Goal: Information Seeking & Learning: Learn about a topic

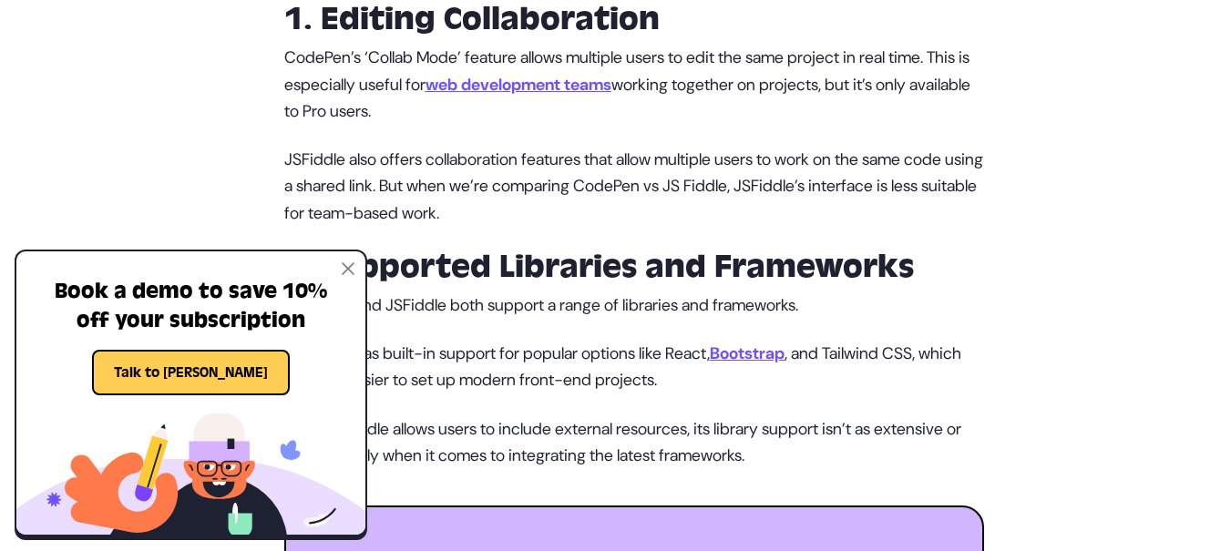
scroll to position [3097, 0]
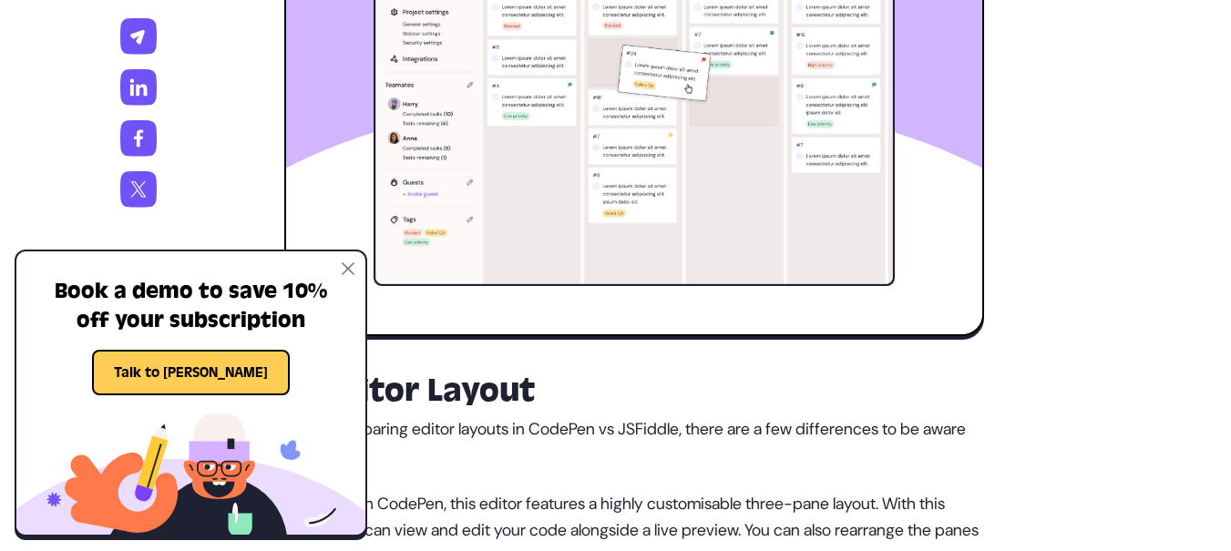
click at [346, 251] on div "Book a demo to save 10% off your subscription Talk to [PERSON_NAME]" at bounding box center [190, 323] width 349 height 144
click at [358, 271] on div "Book a demo to save 10% off your subscription Talk to [PERSON_NAME]" at bounding box center [190, 323] width 349 height 144
click at [355, 275] on div "Book a demo to save 10% off your subscription Talk to [PERSON_NAME]" at bounding box center [190, 323] width 349 height 144
click at [351, 270] on img at bounding box center [348, 268] width 13 height 13
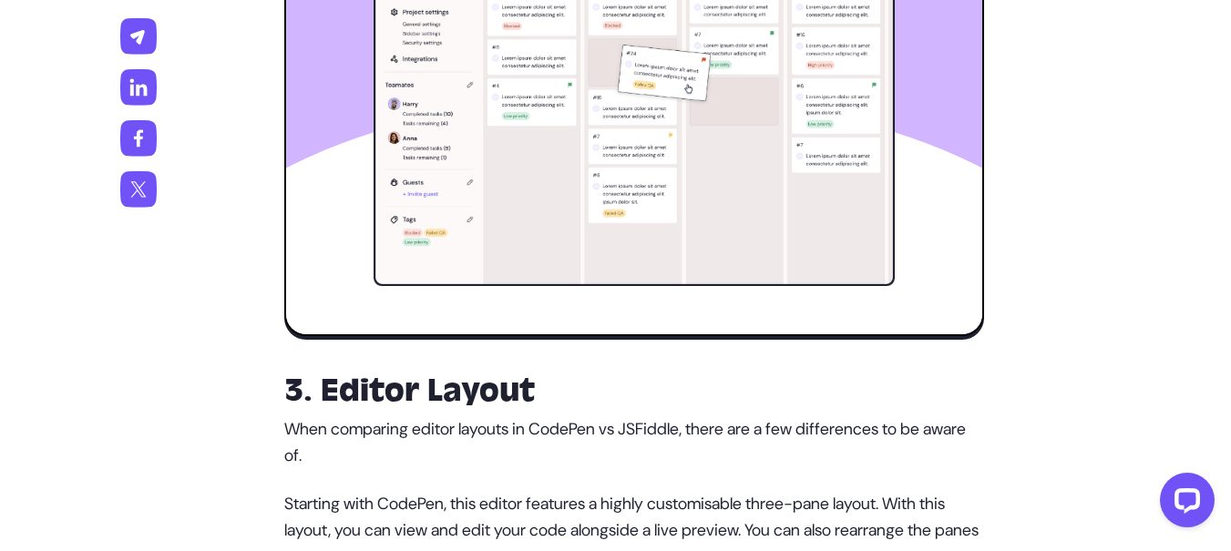
click at [351, 270] on div at bounding box center [634, 251] width 696 height 165
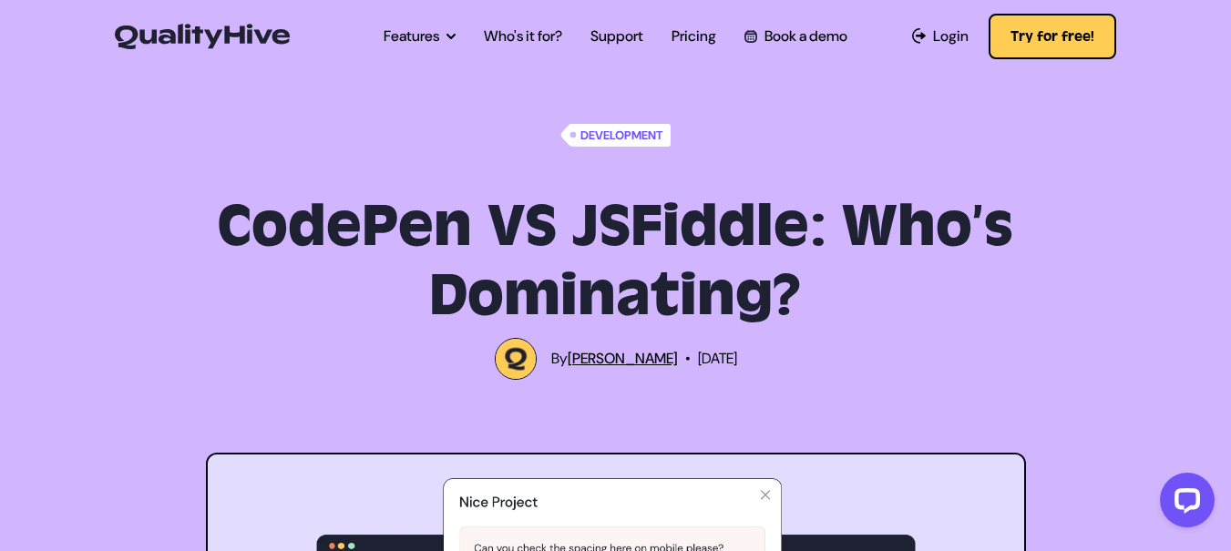
drag, startPoint x: 223, startPoint y: 219, endPoint x: 901, endPoint y: 373, distance: 694.9
click at [901, 373] on div "Development CodePen VS JSFiddle: Who’s Dominating? By [PERSON_NAME] • [DATE]" at bounding box center [615, 252] width 845 height 256
copy div "CodePen VS JSFiddle: Who’s Dominating? By [PERSON_NAME] • [DATE]"
